Goal: Task Accomplishment & Management: Manage account settings

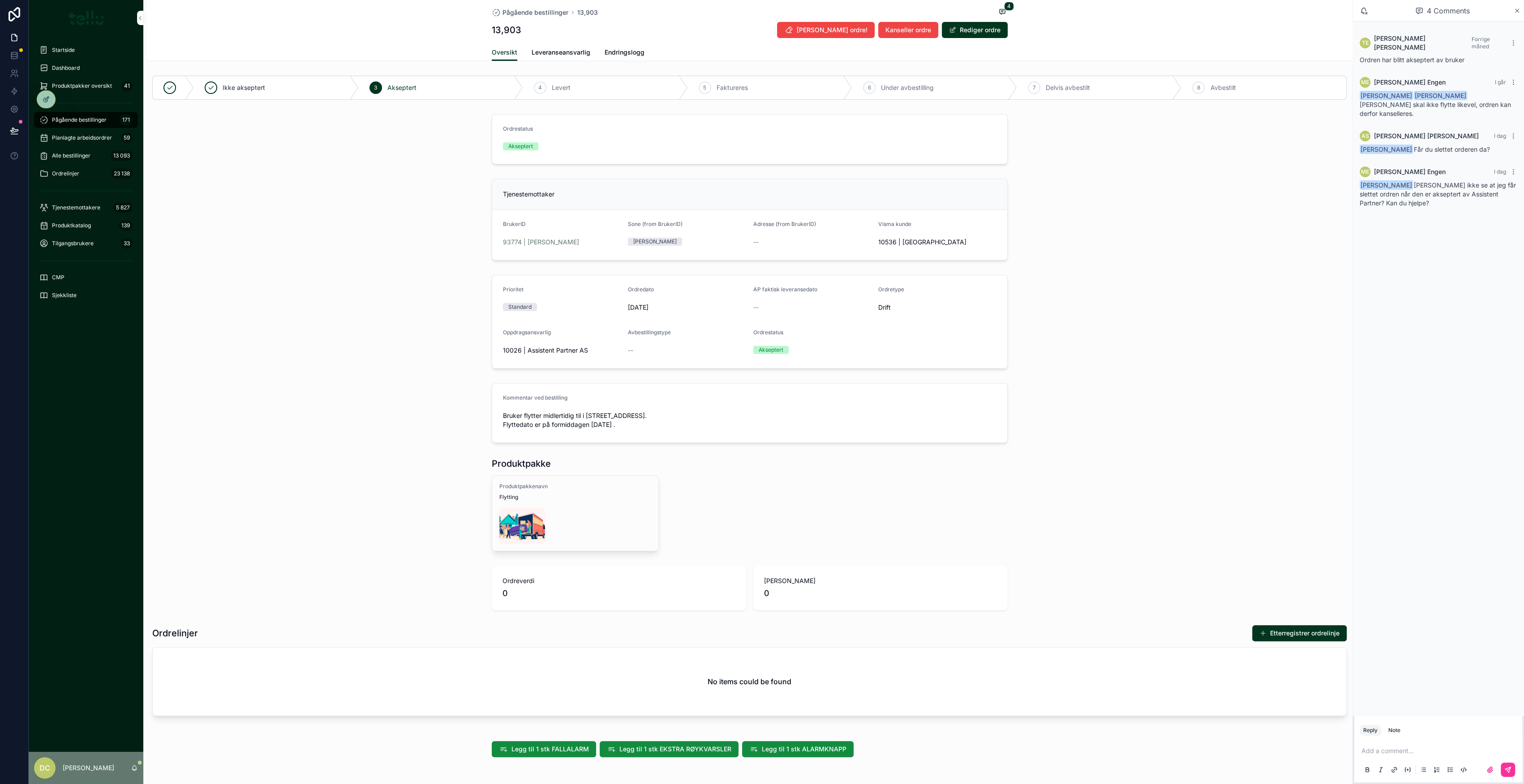
click at [1386, 756] on div "Add a comment..." at bounding box center [1438, 760] width 157 height 38
click at [1385, 755] on p "scrollable content" at bounding box center [1440, 751] width 157 height 9
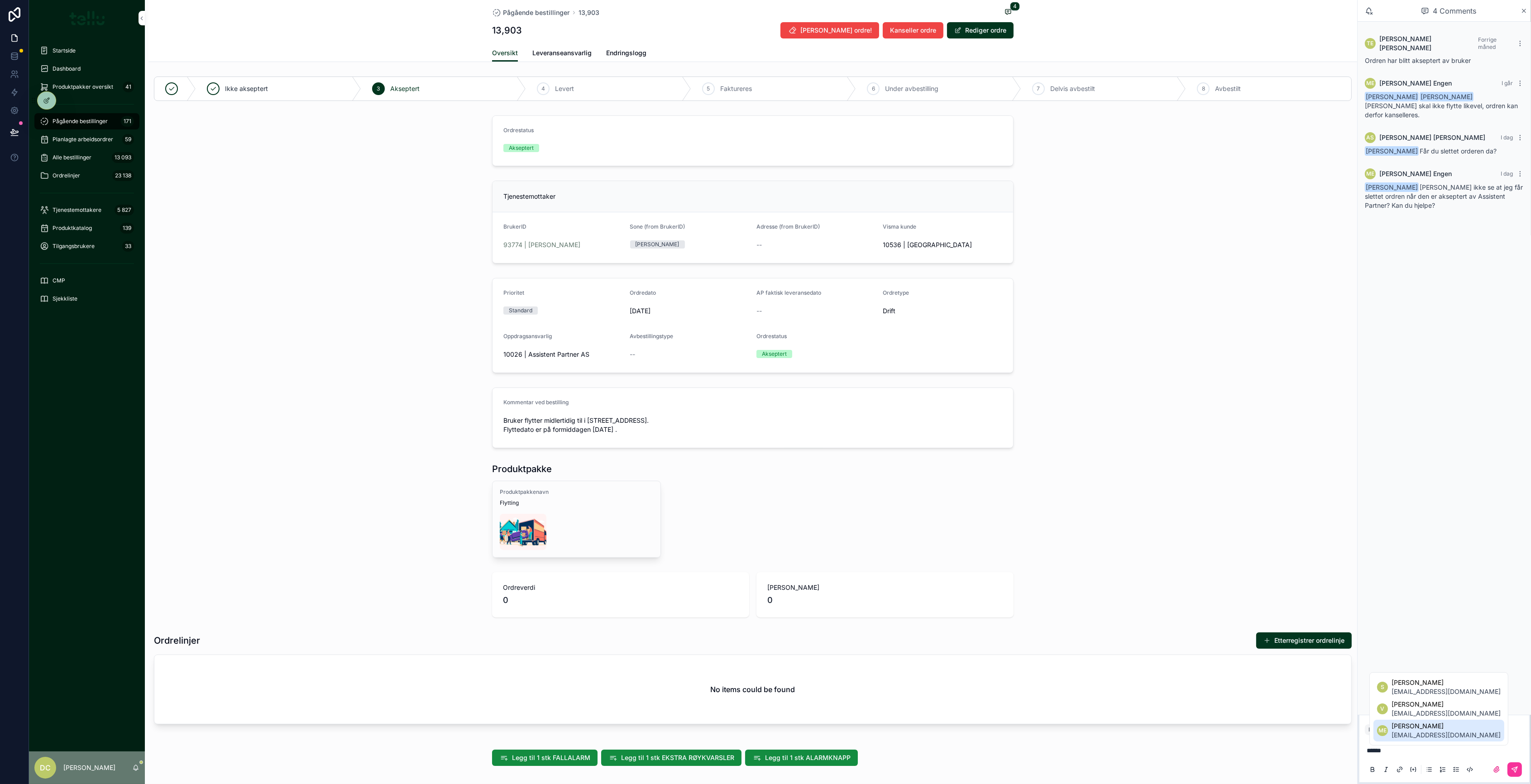
click at [1407, 735] on span "[EMAIL_ADDRESS][DOMAIN_NAME]" at bounding box center [1446, 735] width 109 height 9
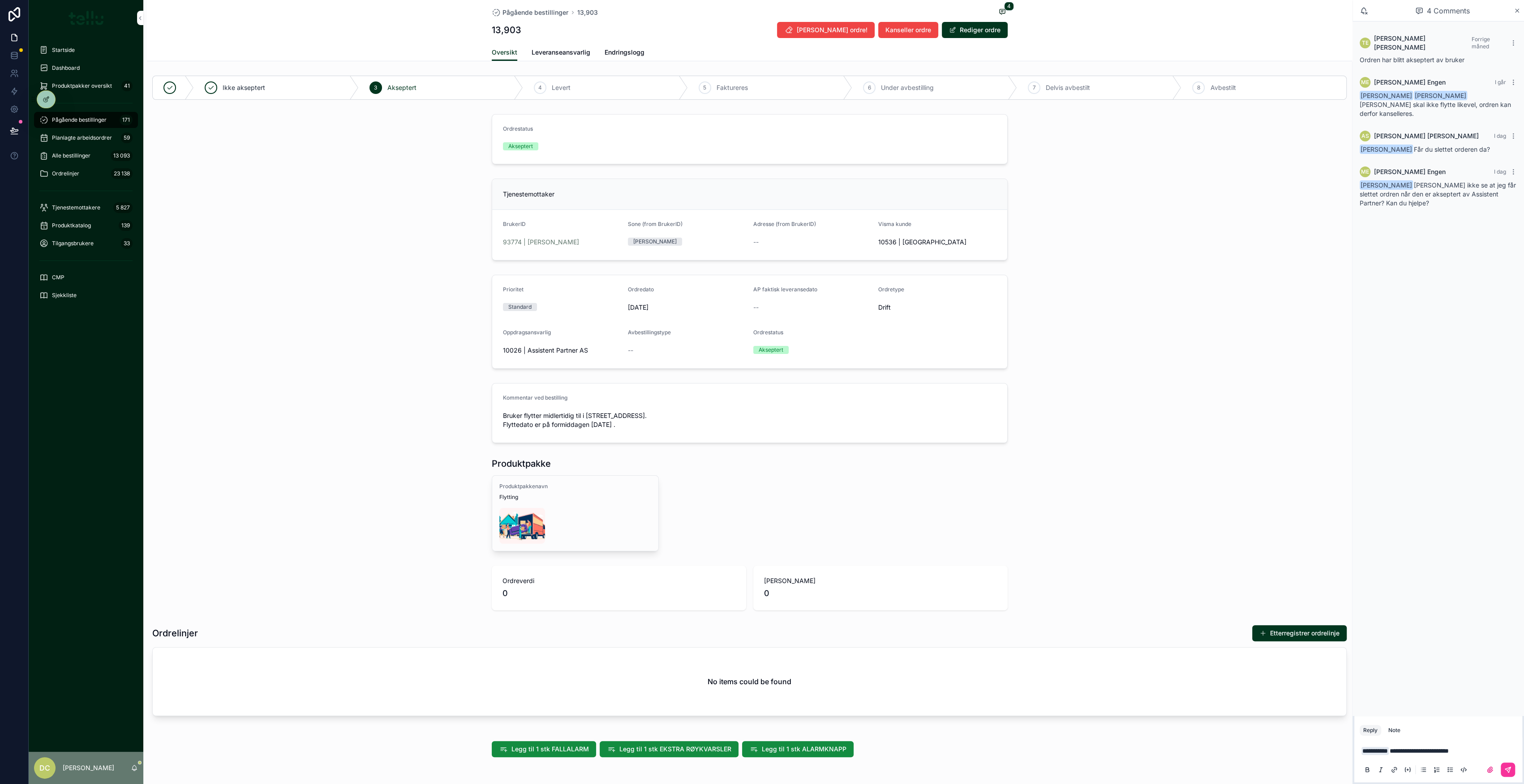
click at [1506, 767] on button "scrollable content" at bounding box center [1508, 770] width 14 height 14
click at [905, 38] on button "Kanseller ordre" at bounding box center [908, 30] width 60 height 16
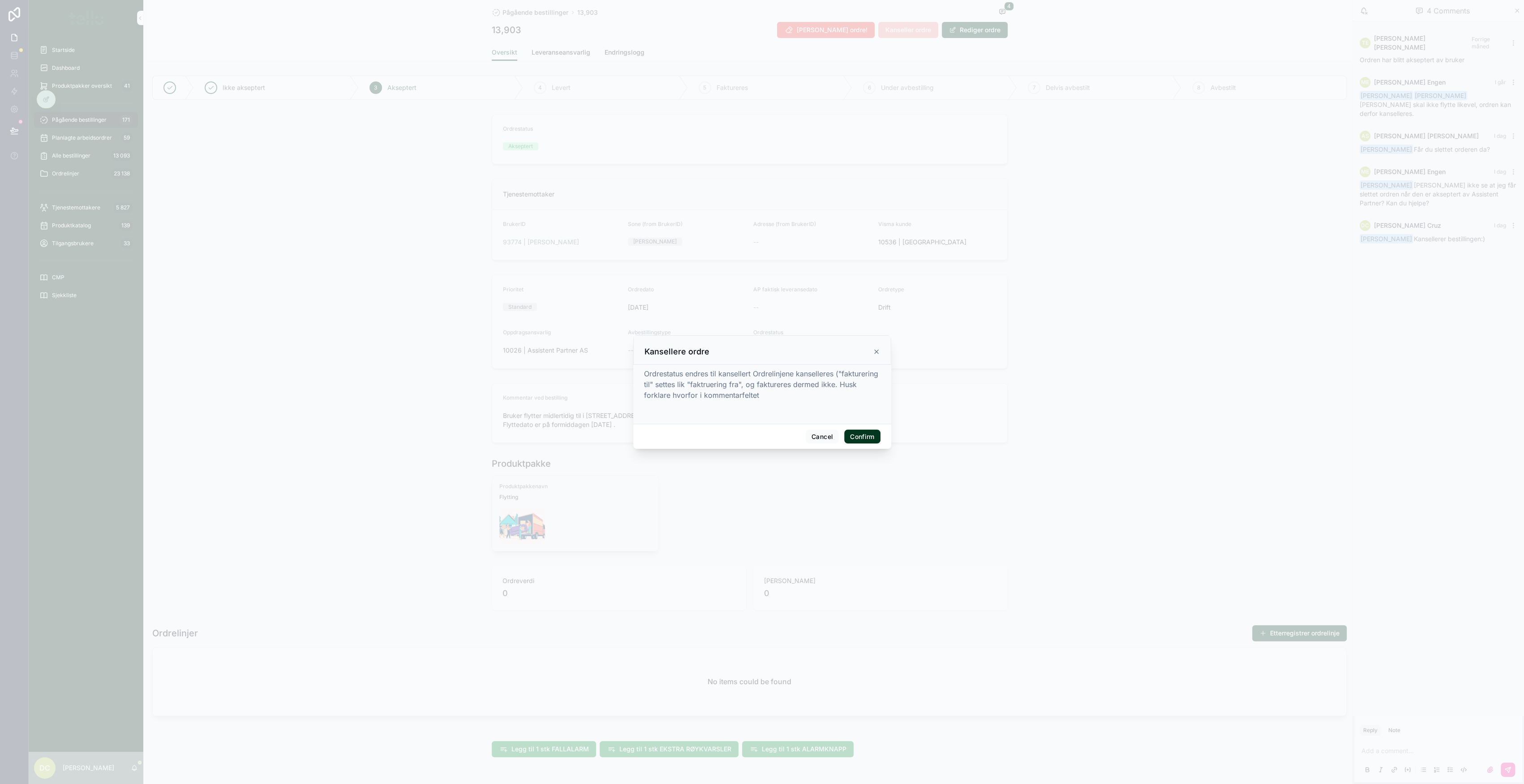
click at [870, 439] on button "Confirm" at bounding box center [862, 437] width 36 height 14
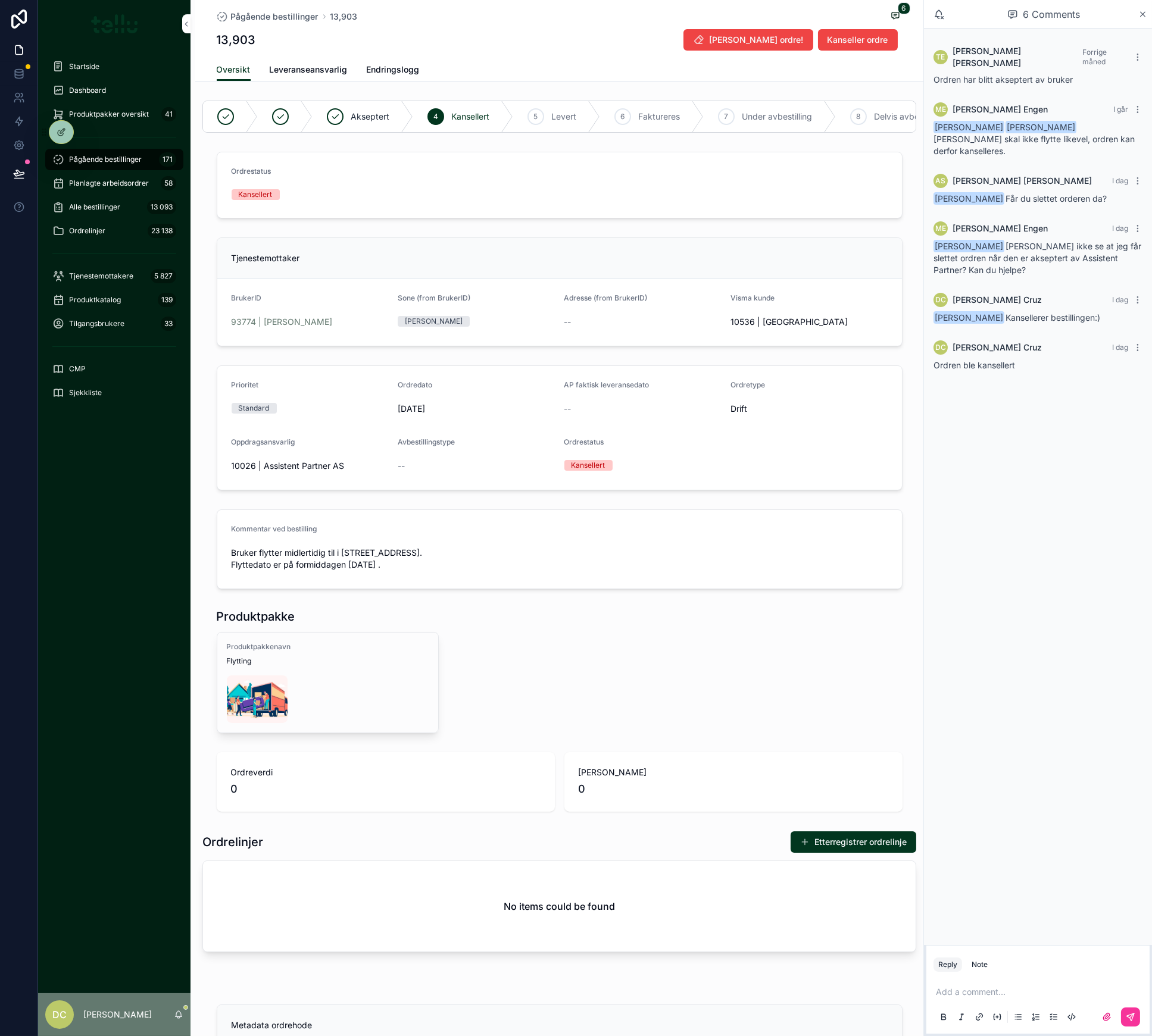
click at [105, 275] on span "Tjenestemottakere" at bounding box center [101, 276] width 64 height 9
